Goal: Information Seeking & Learning: Learn about a topic

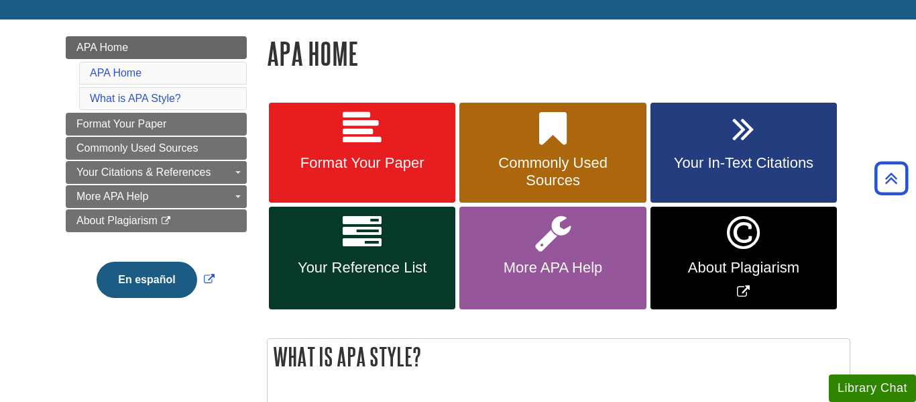
scroll to position [166, 0]
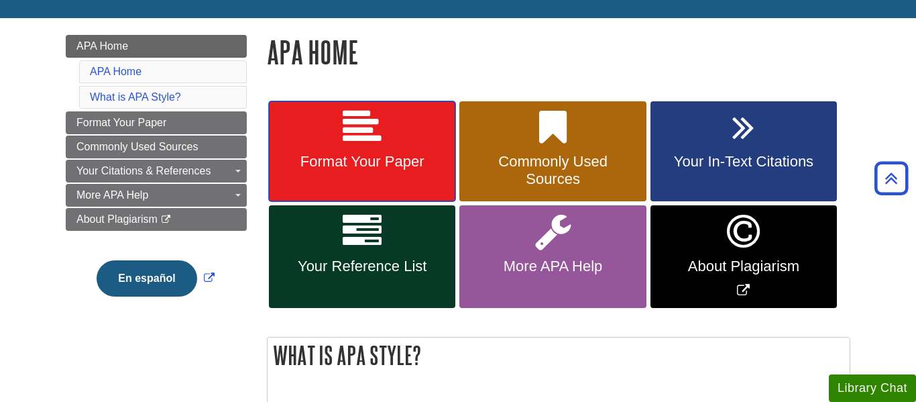
click at [364, 156] on span "Format Your Paper" at bounding box center [362, 161] width 166 height 17
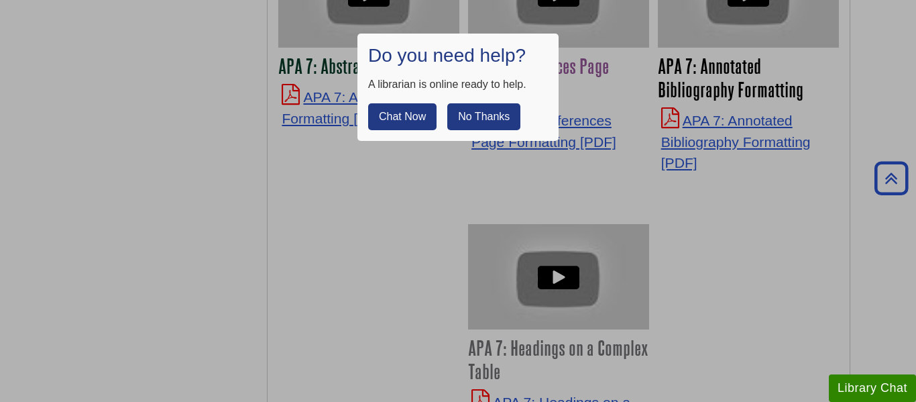
scroll to position [3577, 0]
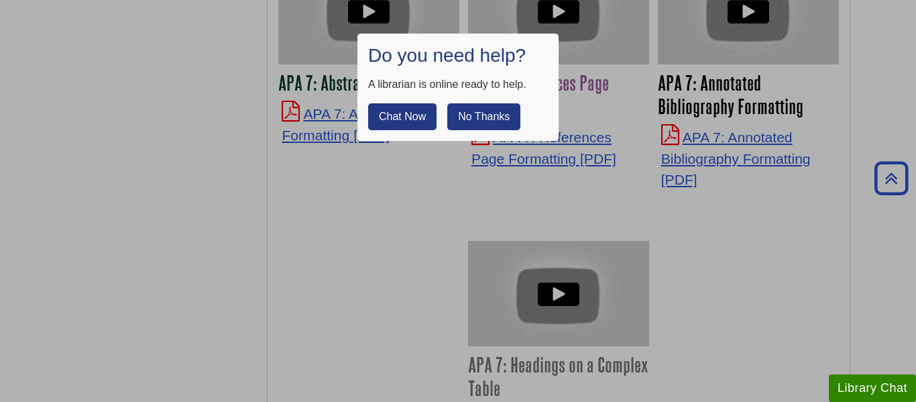
click at [476, 130] on div "Do you need help? A librarian is online ready to help. Chat Now No Thanks" at bounding box center [457, 87] width 201 height 107
click at [470, 125] on button "No Thanks" at bounding box center [483, 116] width 73 height 27
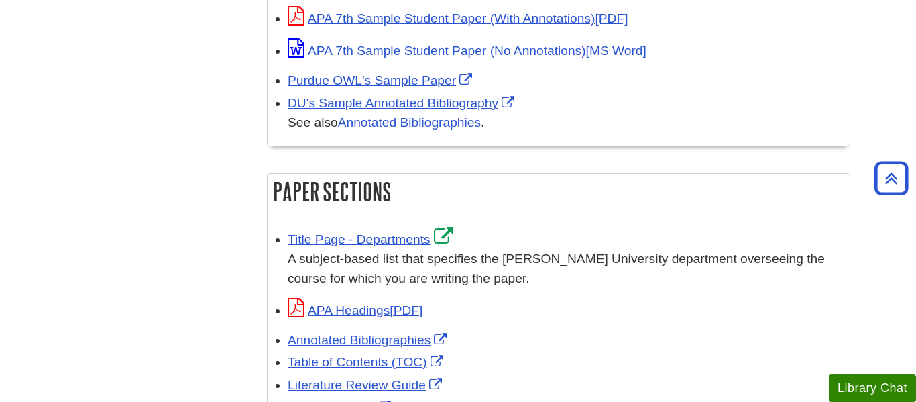
scroll to position [724, 0]
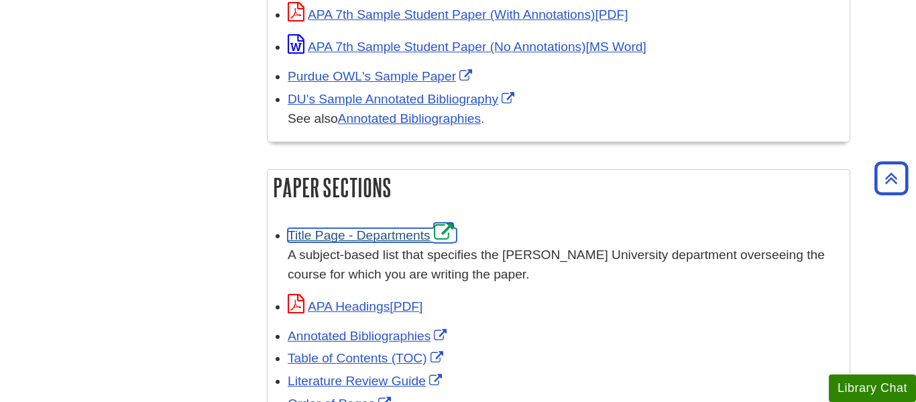
click at [369, 229] on link "Title Page - Departments" at bounding box center [372, 235] width 169 height 14
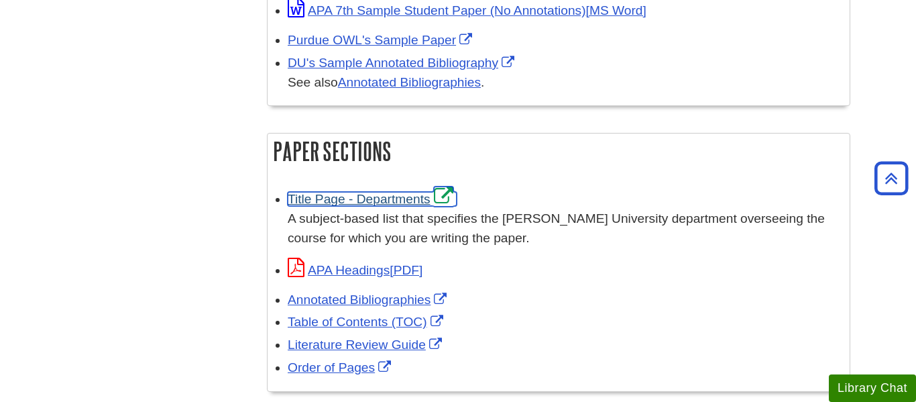
scroll to position [764, 0]
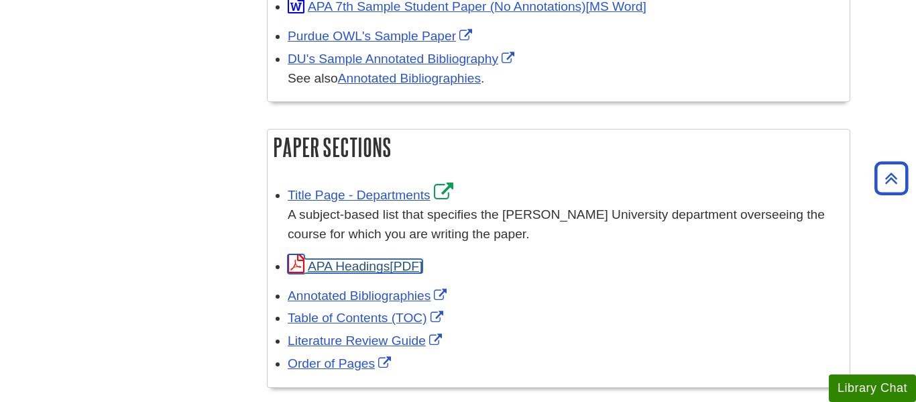
click at [355, 259] on link "APA Headings" at bounding box center [355, 266] width 135 height 14
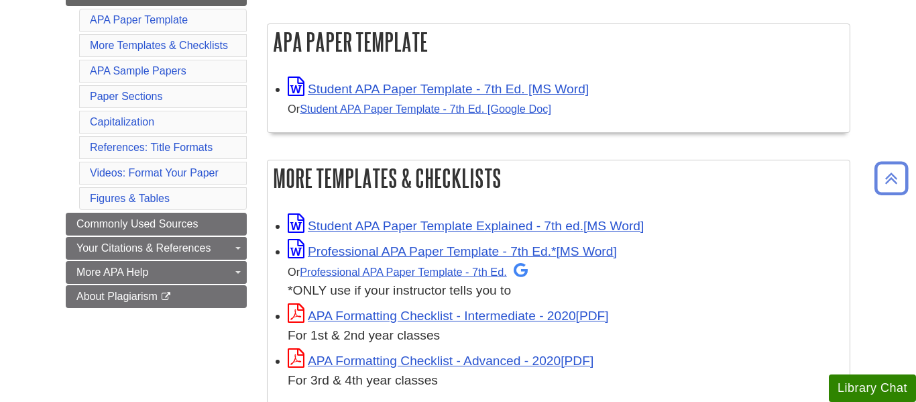
scroll to position [242, 0]
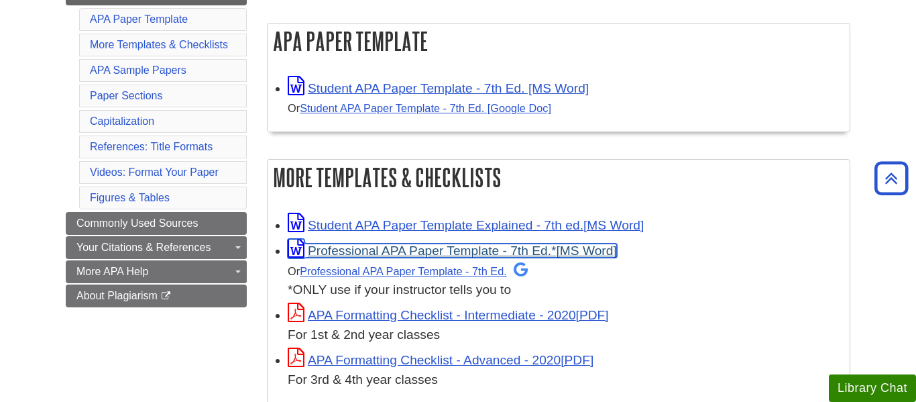
click at [483, 245] on link "Professional APA Paper Template - 7th Ed.*" at bounding box center [452, 250] width 329 height 14
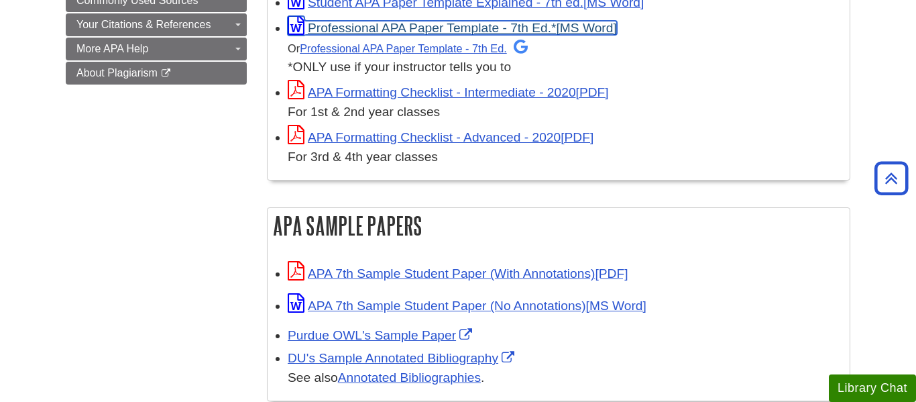
scroll to position [467, 0]
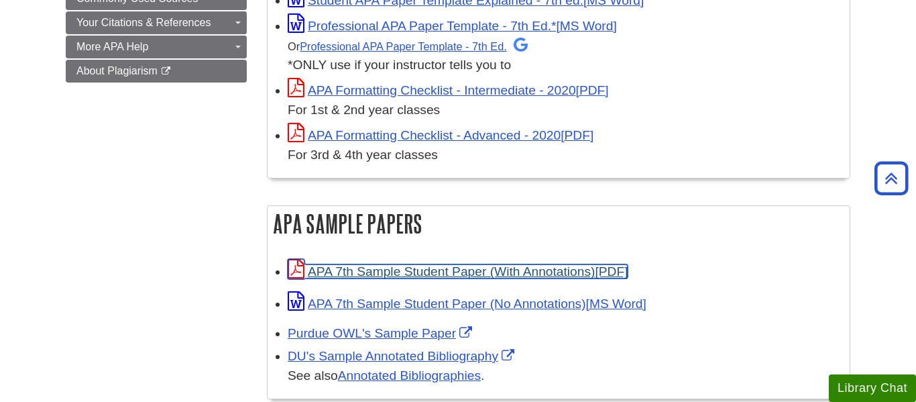
click at [454, 266] on link "APA 7th Sample Student Paper (With Annotations)" at bounding box center [458, 271] width 340 height 14
